Goal: Transaction & Acquisition: Purchase product/service

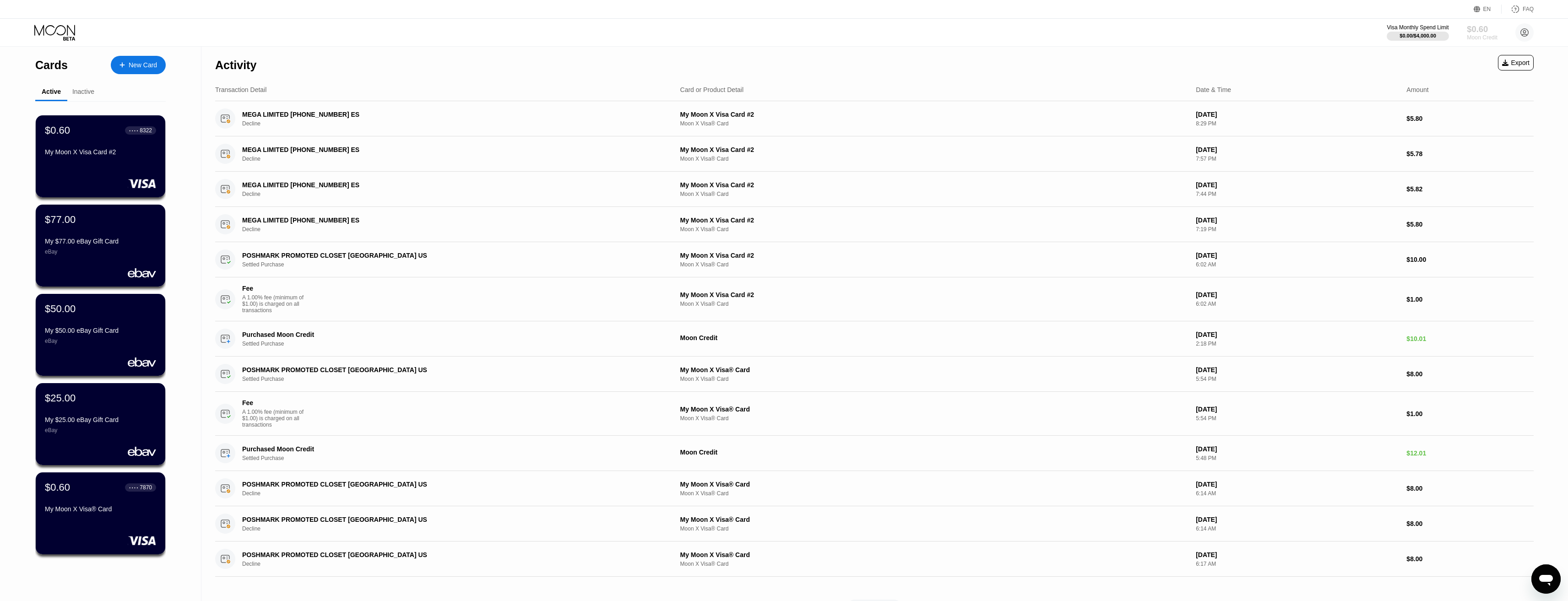
click at [1471, 35] on div "Moon Credit" at bounding box center [1482, 37] width 30 height 7
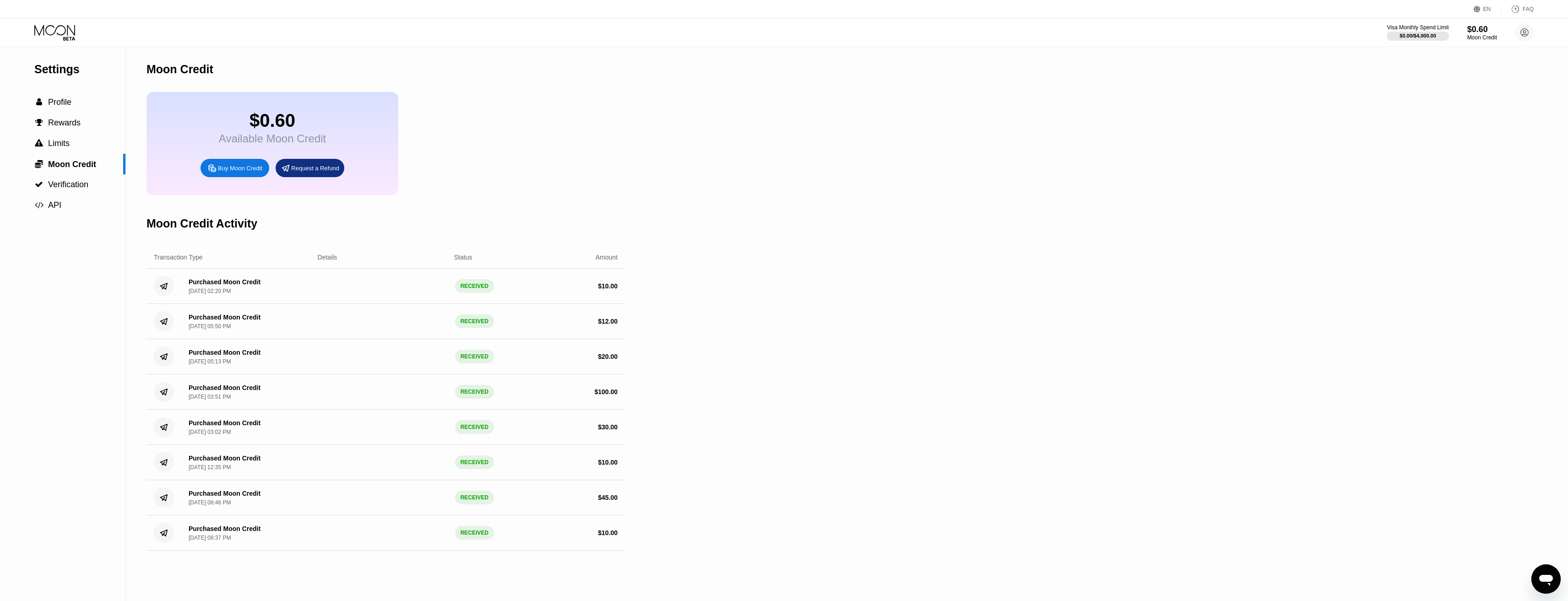
click at [245, 172] on div "Buy Moon Credit" at bounding box center [240, 168] width 44 height 8
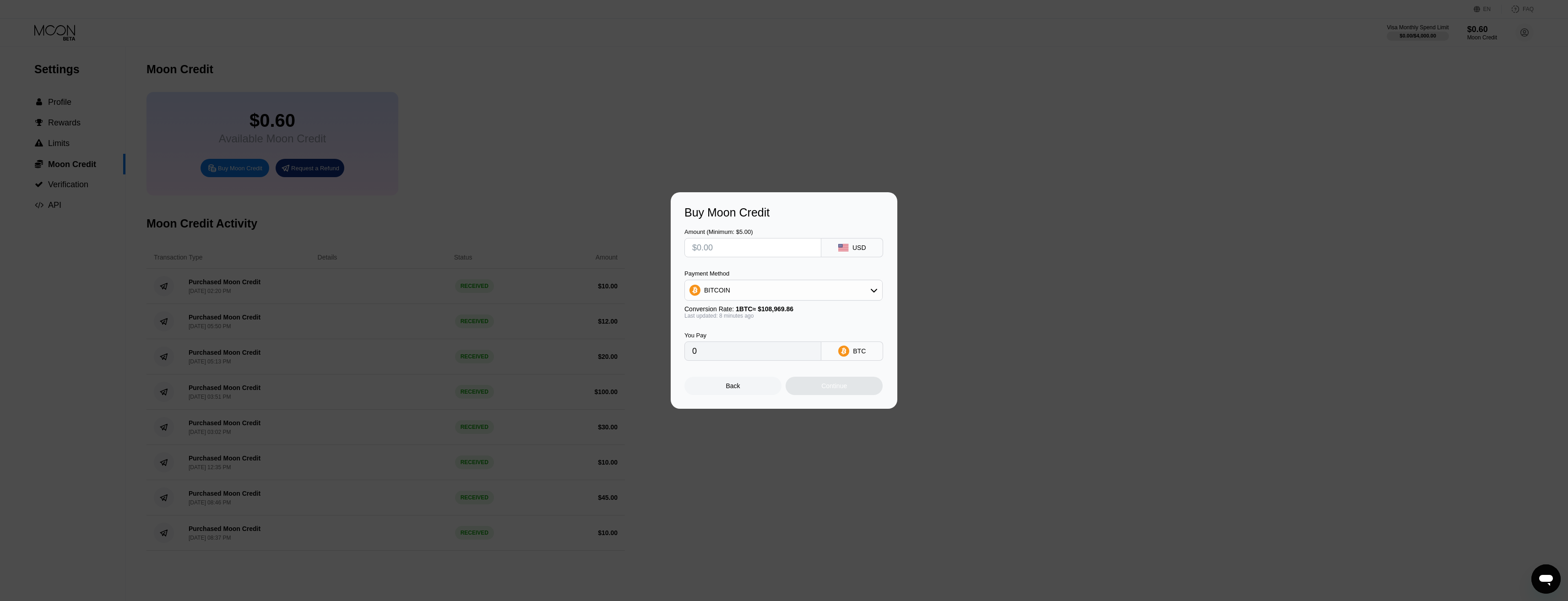
click at [743, 251] on input "text" at bounding box center [752, 248] width 121 height 18
type input "$1"
type input "0.00000918"
type input "$10"
type input "0.00009178"
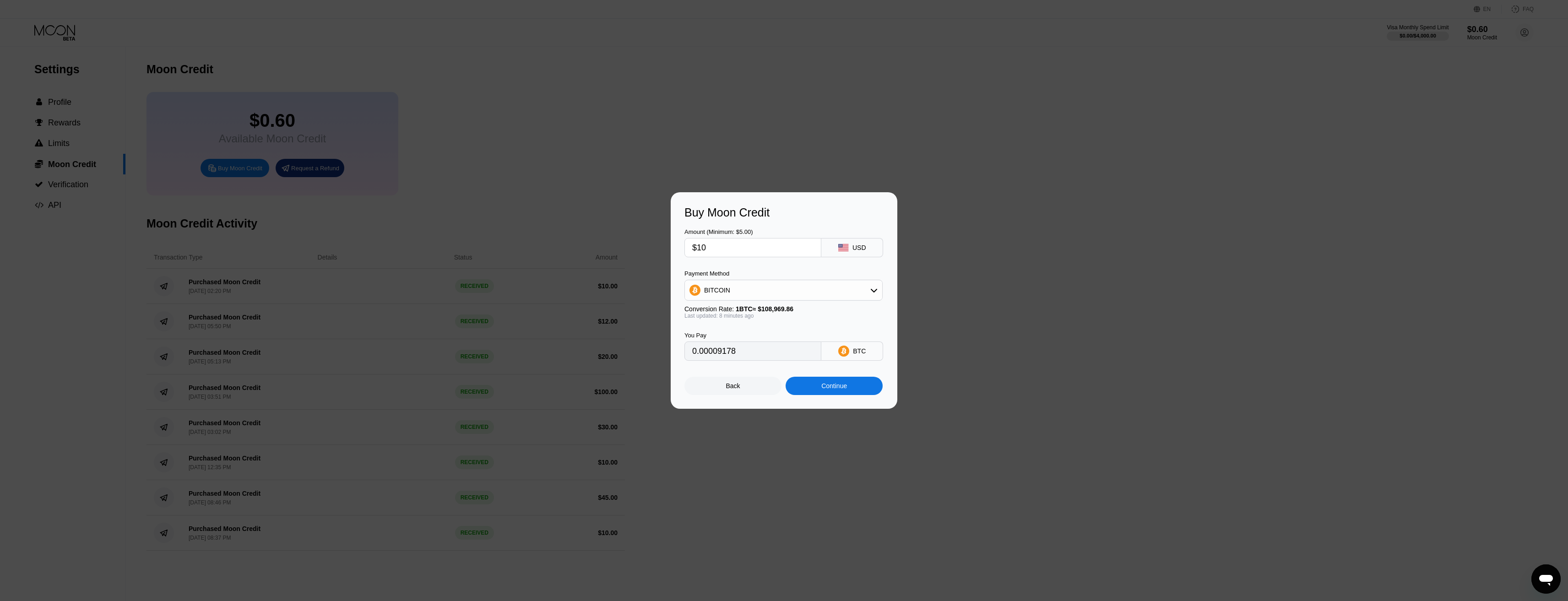
type input "$10"
click at [787, 290] on div "BITCOIN" at bounding box center [783, 290] width 197 height 18
click at [743, 339] on span "USDT on TRON" at bounding box center [730, 335] width 46 height 7
type input "10.10"
click at [793, 210] on div "Buy Moon Credit" at bounding box center [783, 212] width 199 height 13
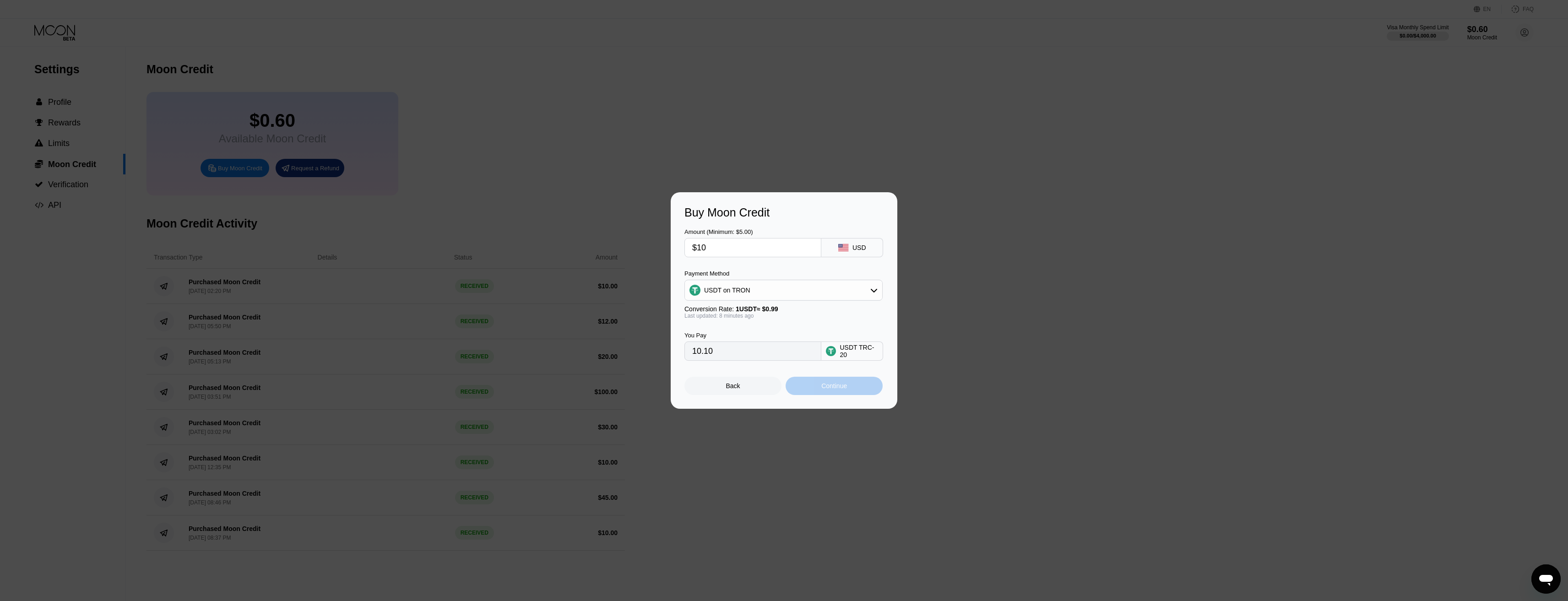
click at [829, 389] on div "Continue" at bounding box center [834, 386] width 26 height 7
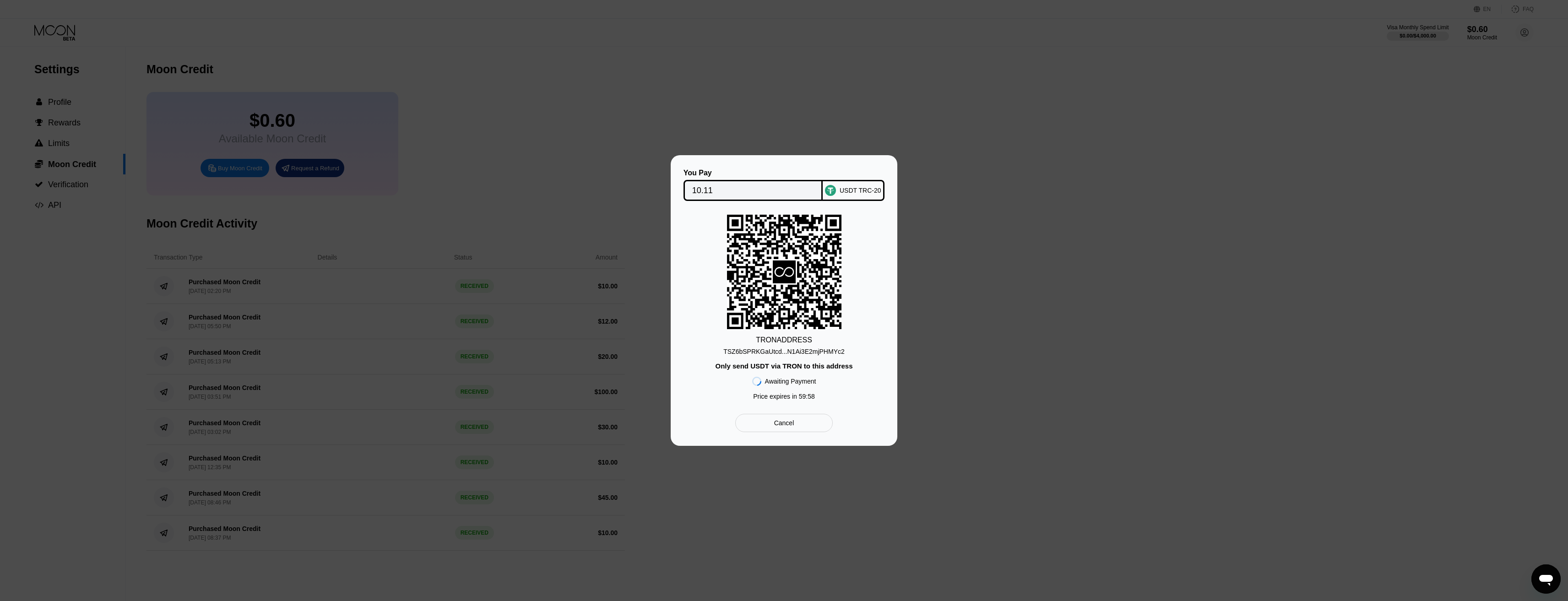
click at [846, 187] on div "USDT TRC-20" at bounding box center [860, 190] width 41 height 7
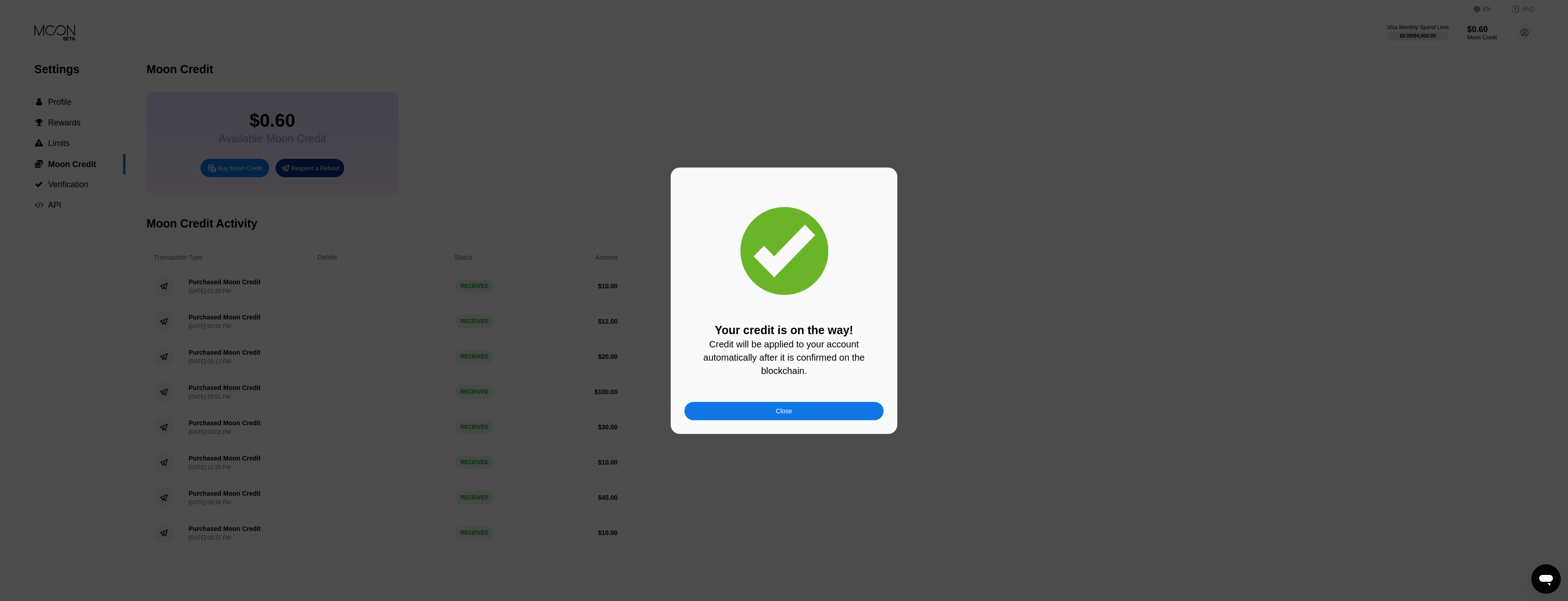
click at [777, 412] on div "Close" at bounding box center [784, 411] width 16 height 7
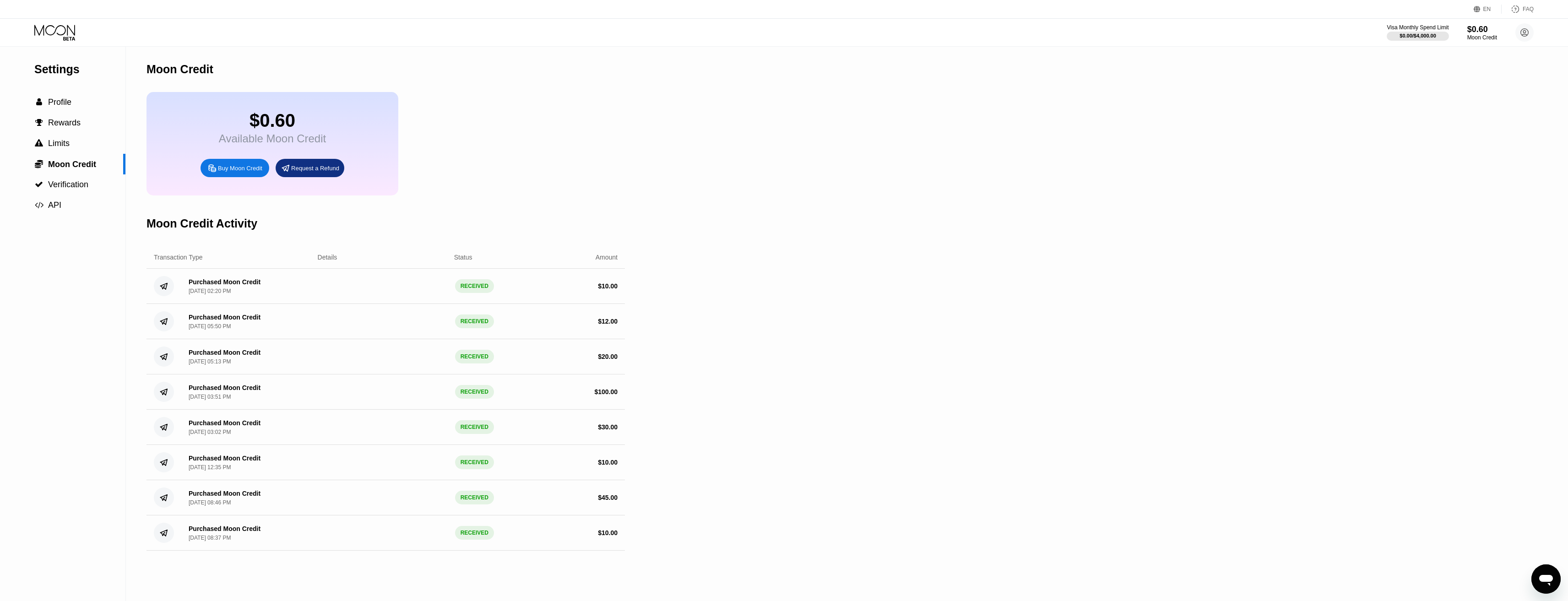
click at [1160, 240] on div "Settings  Profile  Rewards  Limits  Moon Credit  Verification  API Moon C…" at bounding box center [784, 324] width 1568 height 554
click at [66, 36] on icon at bounding box center [55, 33] width 43 height 16
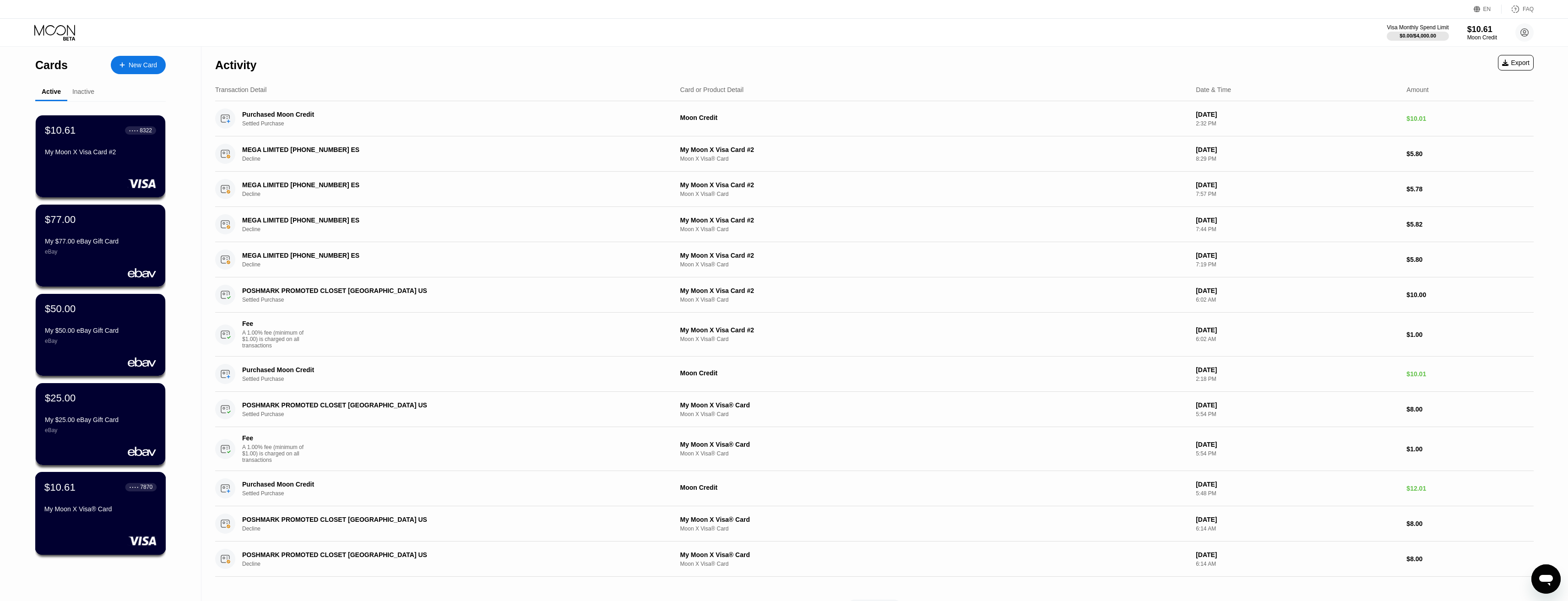
click at [94, 498] on div "$10.61 ● ● ● ● 7870 My Moon X Visa® Card" at bounding box center [100, 498] width 112 height 35
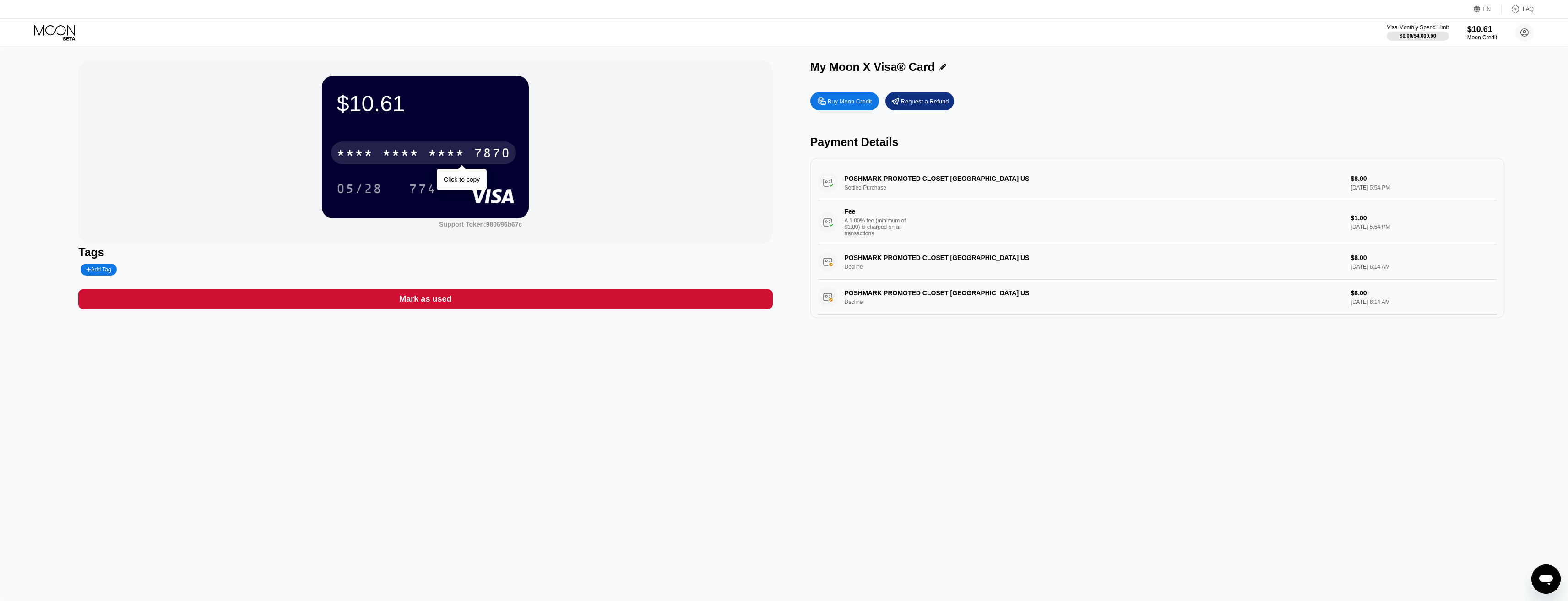
click at [452, 158] on div "* * * *" at bounding box center [446, 154] width 37 height 15
click at [415, 190] on div "774" at bounding box center [422, 190] width 27 height 15
click at [437, 450] on div "$10.61 4513 6500 2085 7870 05/28 774 Support Token: 980696b67c Tags Add Tag Mar…" at bounding box center [784, 324] width 1568 height 554
click at [47, 30] on icon at bounding box center [55, 33] width 43 height 16
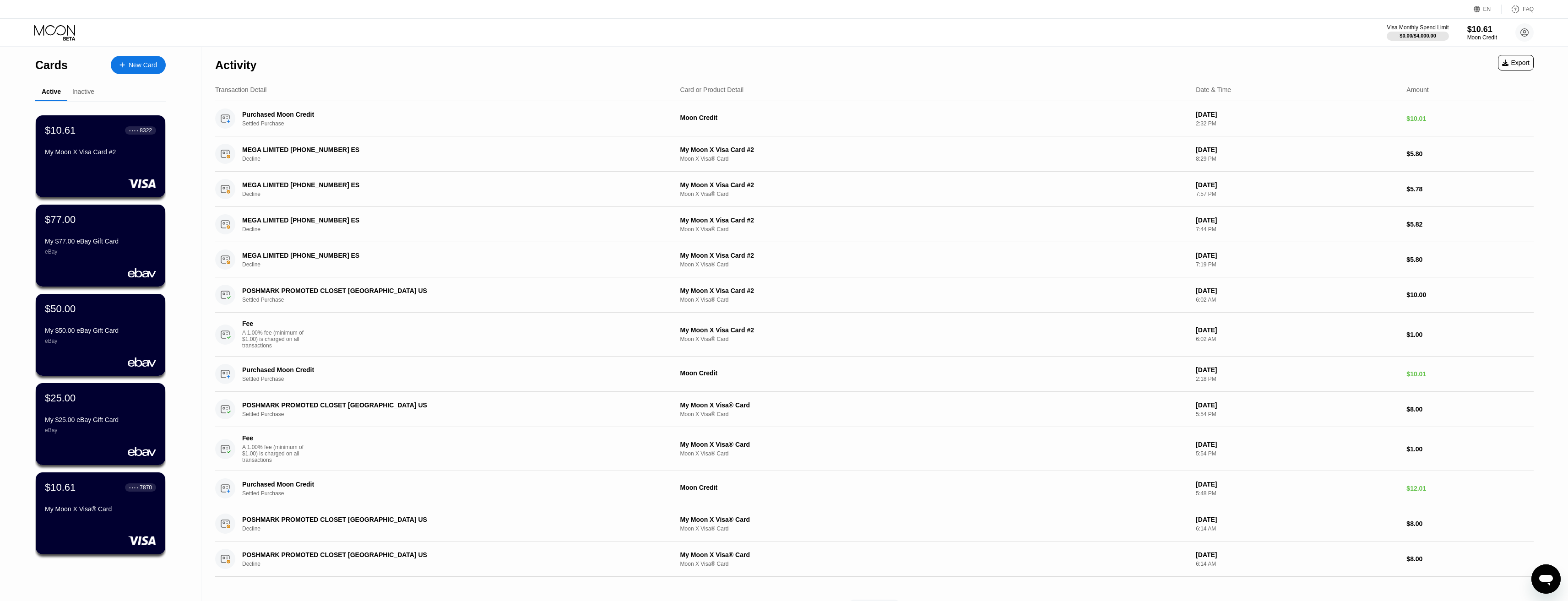
click at [136, 57] on div "New Card" at bounding box center [138, 65] width 55 height 18
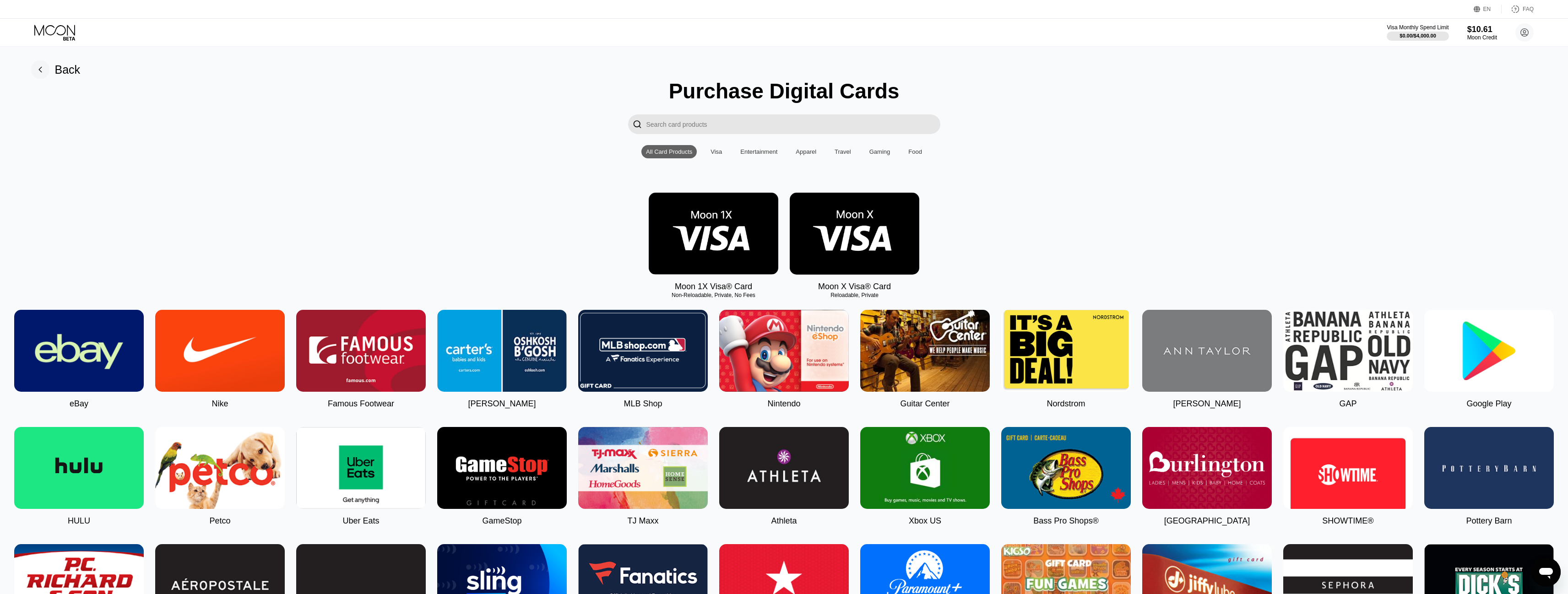
click at [690, 120] on input "Search card products" at bounding box center [793, 124] width 294 height 19
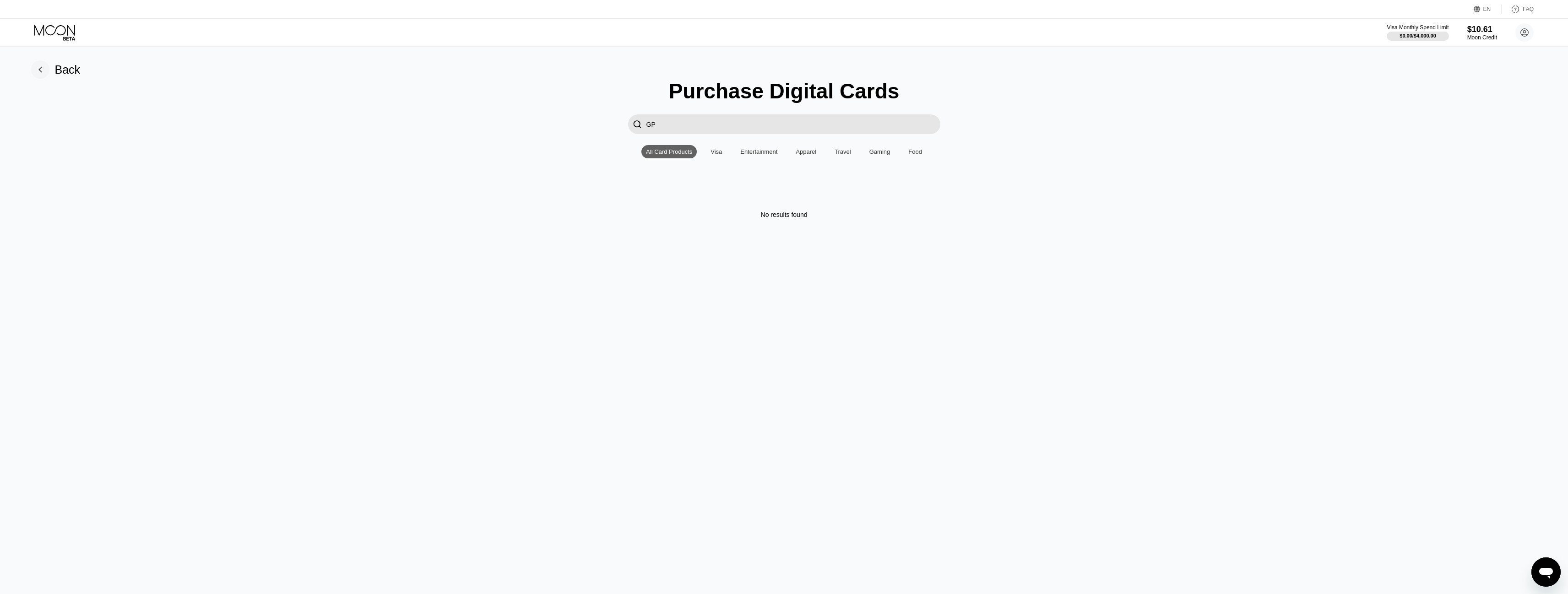
type input "G"
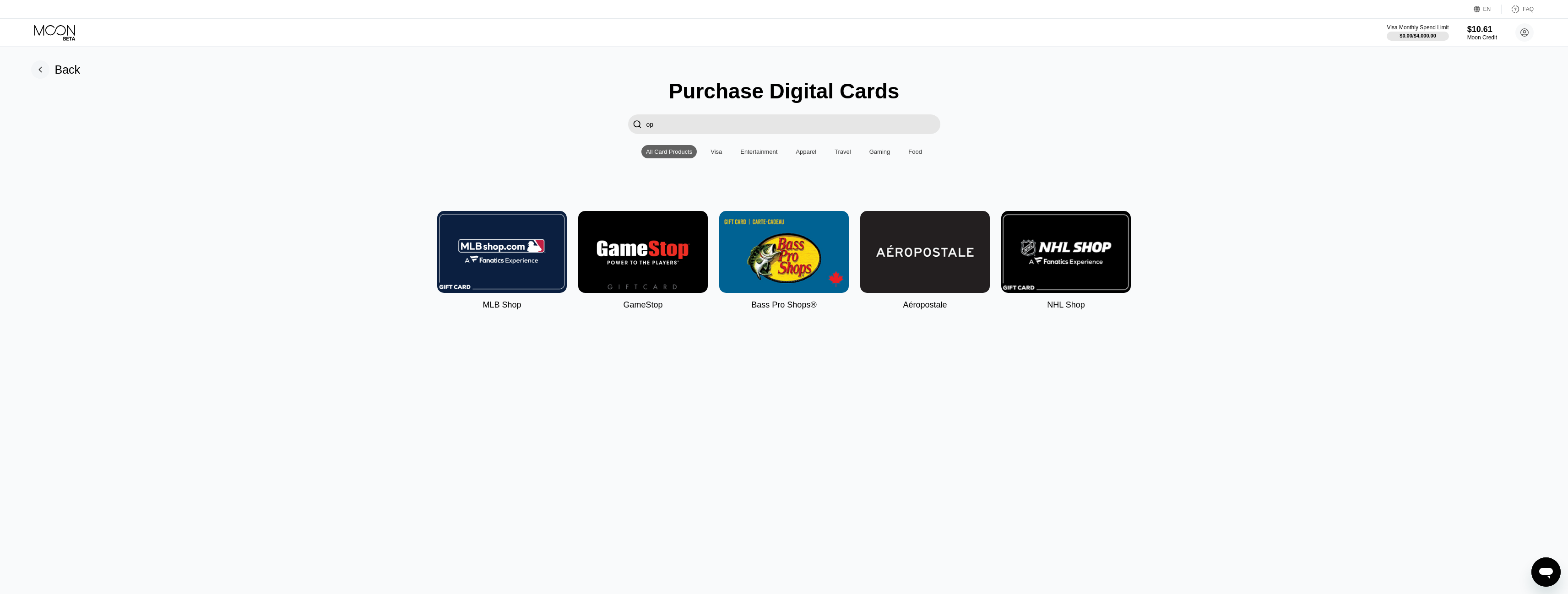
type input "o"
